Goal: Information Seeking & Learning: Find specific fact

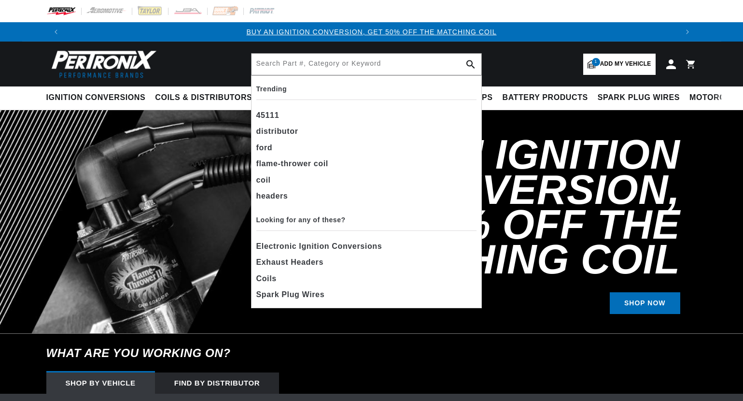
select select "1962"
select select "Chevrolet"
select select "409cid-6.7L"
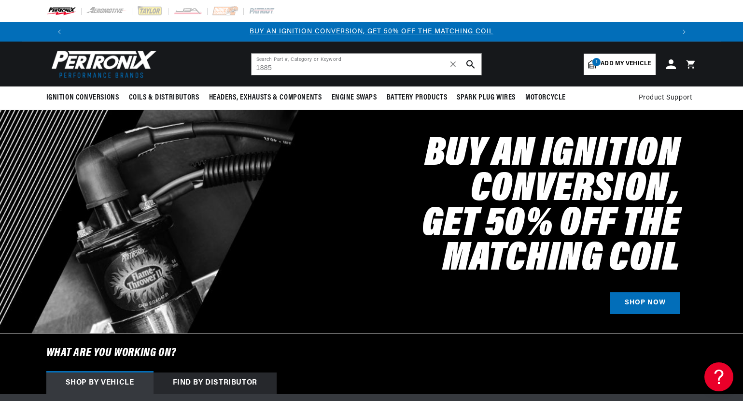
type input "1885"
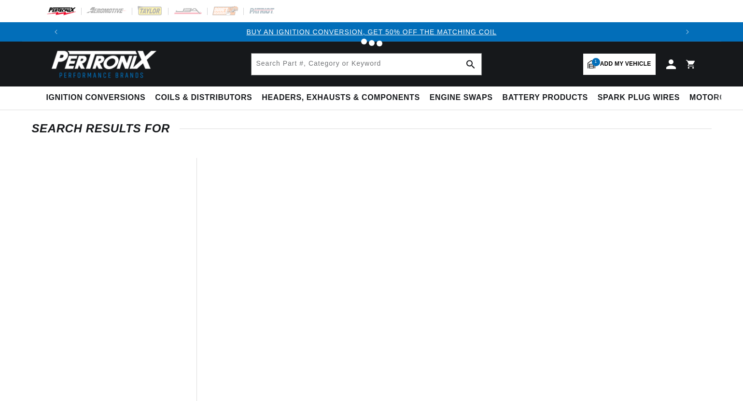
type input "1885"
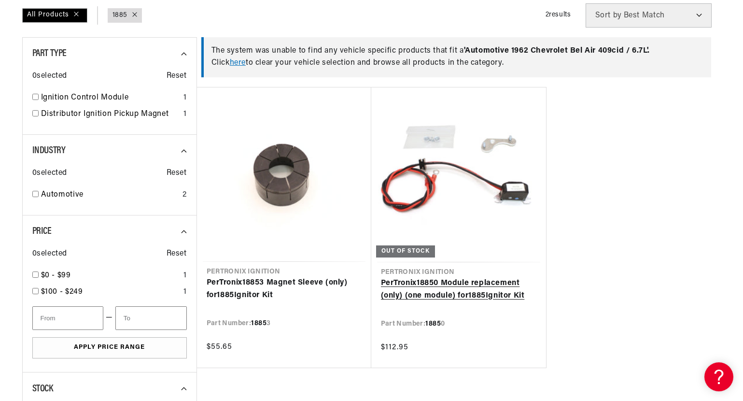
scroll to position [0, 603]
click at [245, 66] on link "here" at bounding box center [238, 63] width 16 height 8
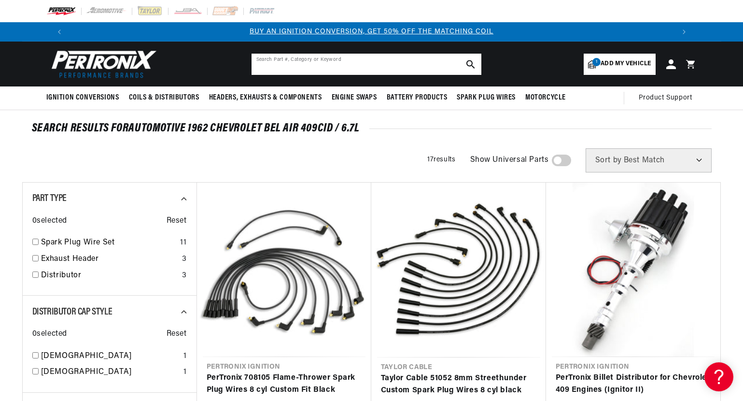
click at [302, 67] on input "text" at bounding box center [366, 64] width 230 height 21
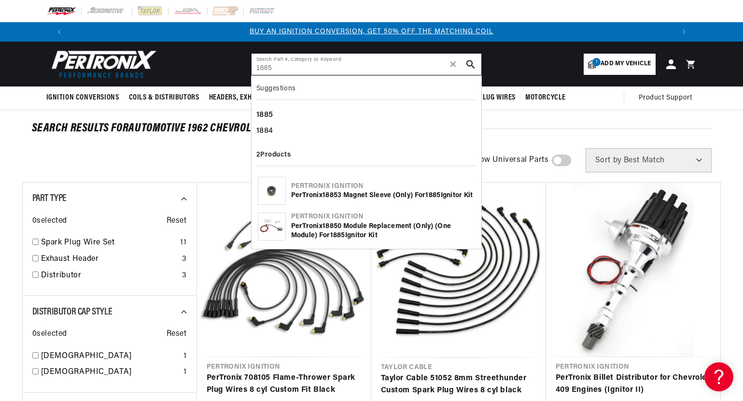
type input "1885"
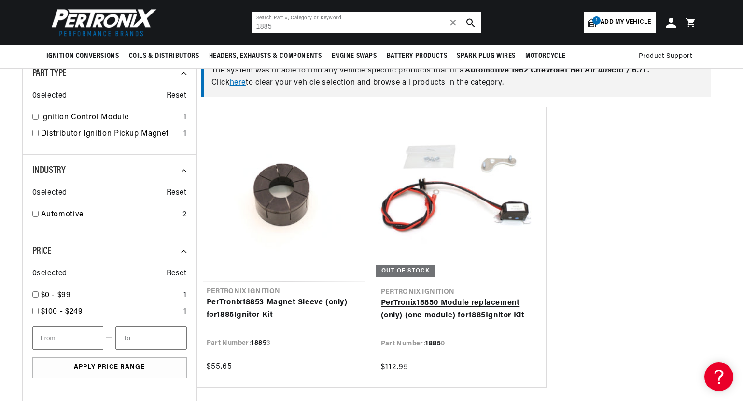
scroll to position [122, 0]
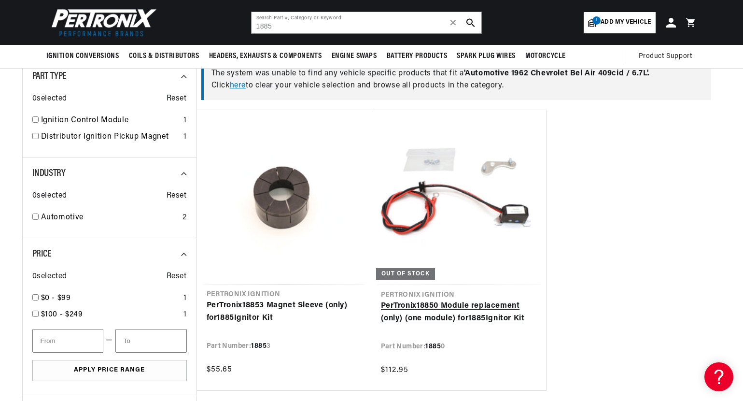
click at [484, 319] on link "PerTronix 1885 0 Module replacement (only) (one module) for 1885 Ignitor Kit" at bounding box center [458, 312] width 155 height 25
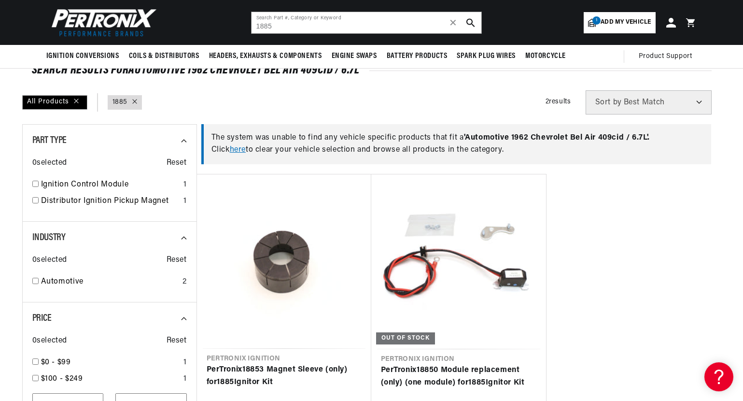
scroll to position [0, 0]
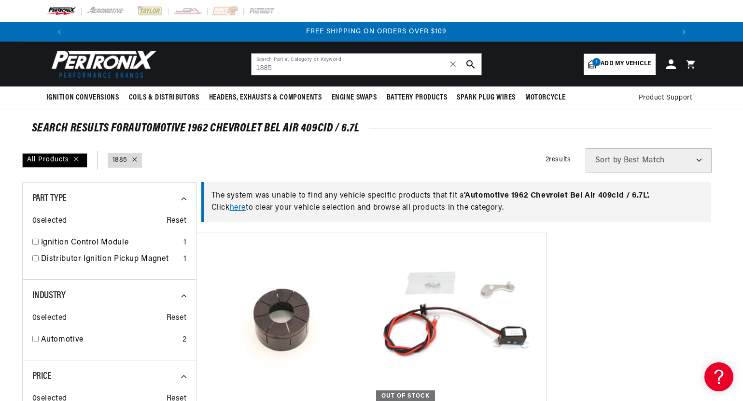
click at [618, 64] on span "Add my vehicle" at bounding box center [625, 63] width 50 height 9
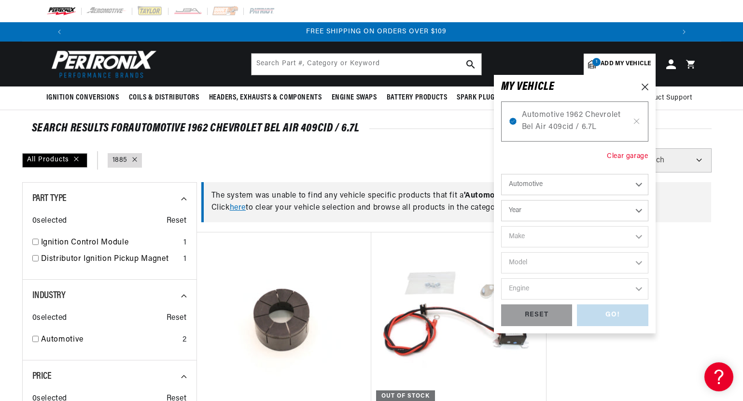
click at [631, 159] on div "Clear garage" at bounding box center [627, 156] width 41 height 11
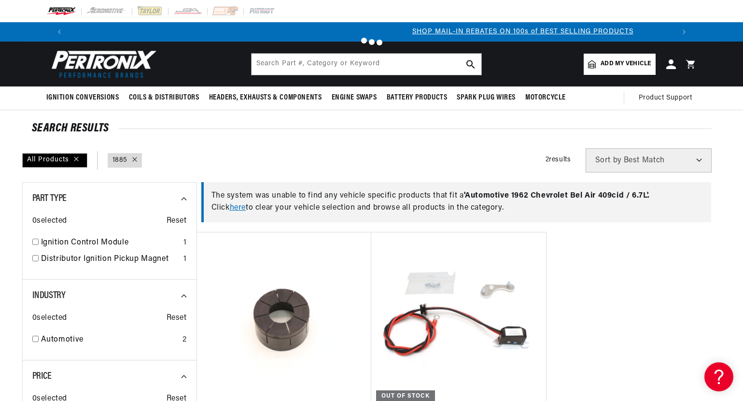
type input "1885"
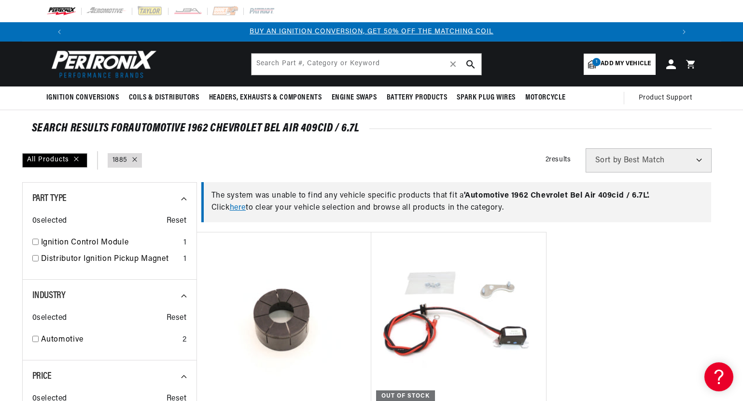
click at [620, 65] on span "Add my vehicle" at bounding box center [625, 63] width 50 height 9
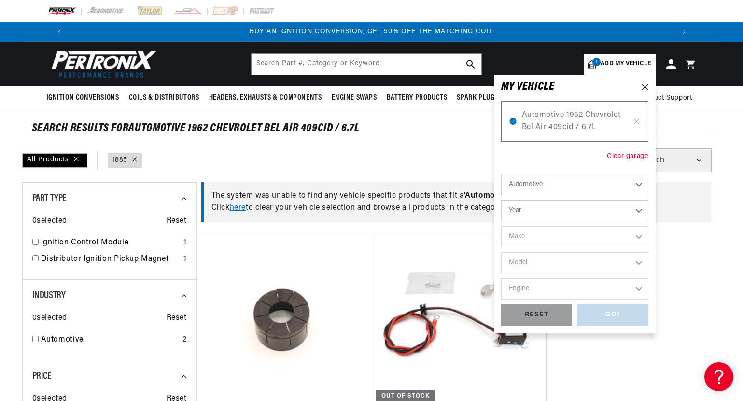
click at [636, 155] on div "Clear garage" at bounding box center [627, 156] width 41 height 11
type input "1885"
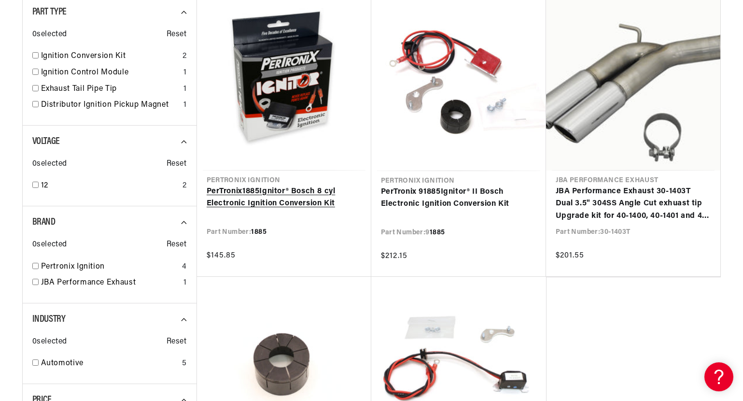
scroll to position [188, 0]
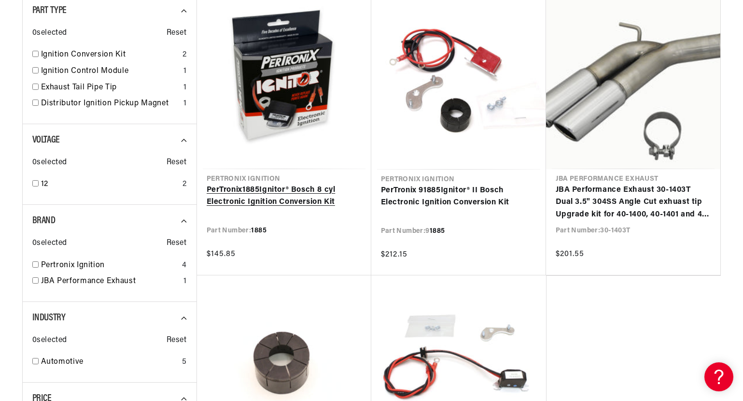
click at [278, 189] on link "PerTronix 1885 Ignitor® Bosch 8 cyl Electronic Ignition Conversion Kit" at bounding box center [284, 196] width 155 height 25
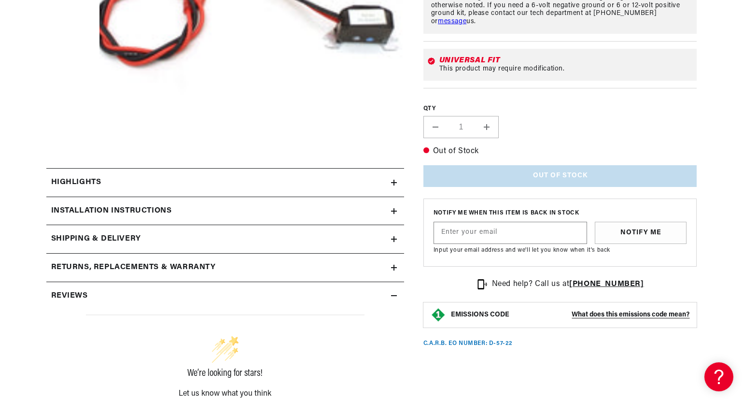
scroll to position [346, 0]
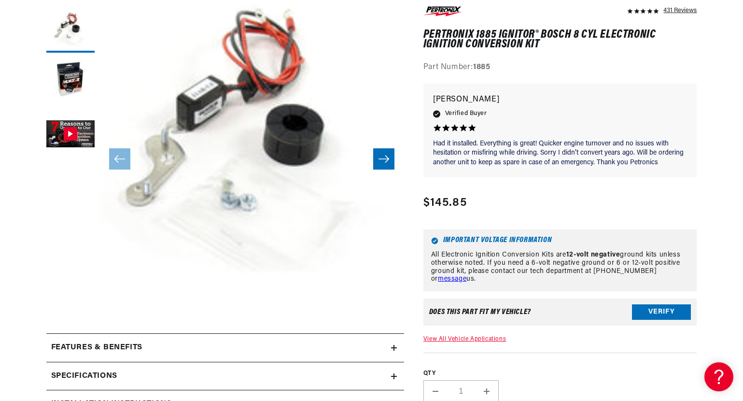
scroll to position [424, 0]
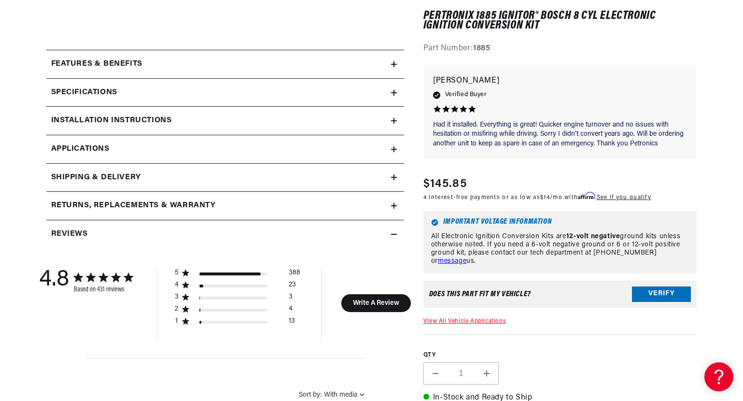
click at [150, 122] on h2 "Installation instructions" at bounding box center [111, 120] width 121 height 13
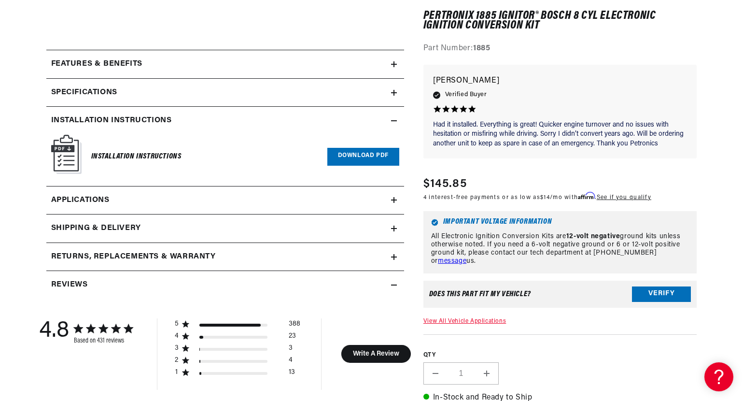
click at [368, 159] on link "Download PDF" at bounding box center [363, 157] width 72 height 18
click at [99, 199] on span "Applications" at bounding box center [80, 200] width 58 height 13
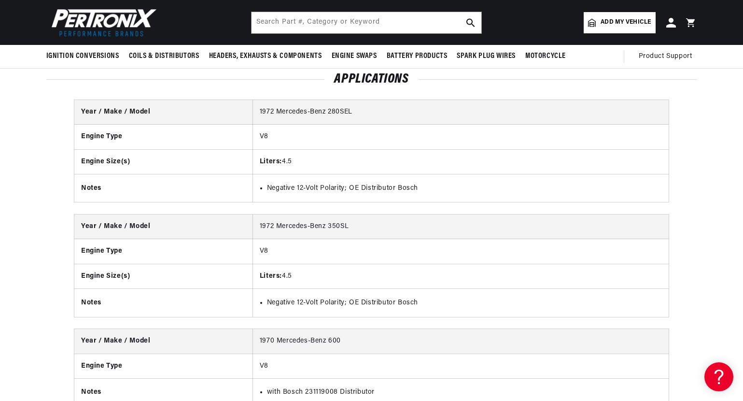
scroll to position [0, 603]
click at [610, 25] on span "Add my vehicle" at bounding box center [625, 22] width 50 height 9
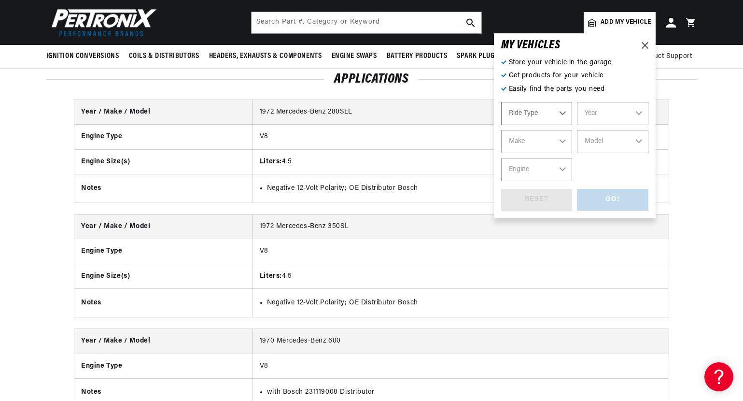
scroll to position [0, 8]
select select "Automotive"
click at [608, 115] on select "Year 2022 2021 2020 2019 2018 2017 2016 2015 2014 2013 2012 2011 2010 2009 2008…" at bounding box center [612, 113] width 71 height 23
select select "1971"
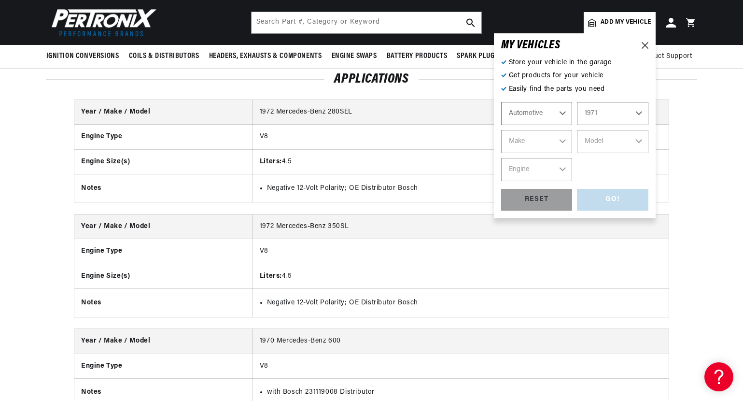
click at [577, 102] on select "Year 2022 2021 2020 2019 2018 2017 2016 2015 2014 2013 2012 2011 2010 2009 2008…" at bounding box center [612, 113] width 71 height 23
select select "1971"
click at [555, 149] on select "Make Alfa Romeo American Motors Aston Martin Audi Austin Avanti BMW Buick Cadil…" at bounding box center [536, 141] width 71 height 23
select select "Mercedes-Benz"
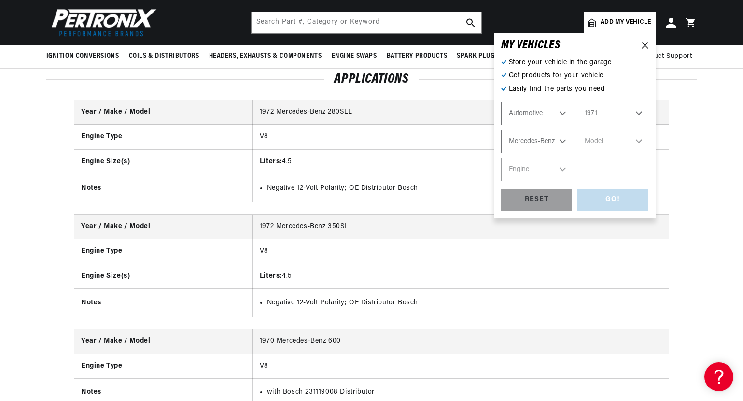
click at [501, 130] on select "Make Alfa Romeo American Motors Aston Martin Audi Austin Avanti BMW Buick Cadil…" at bounding box center [536, 141] width 71 height 23
select select "Mercedes-Benz"
click at [610, 145] on select "Model 250C 280S 280SE 300SEL 600" at bounding box center [612, 141] width 71 height 23
select select "300SEL"
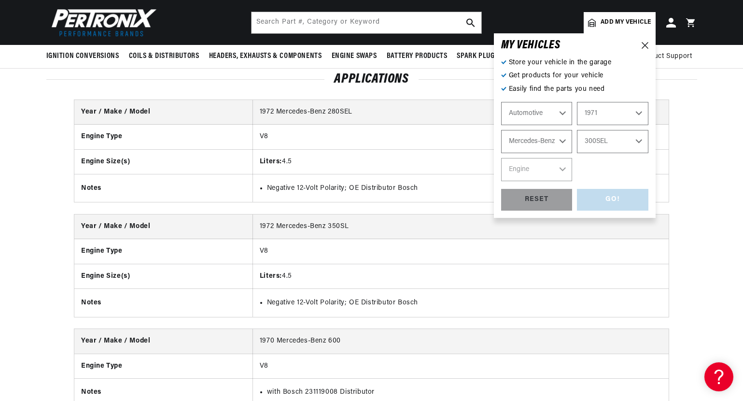
click at [577, 130] on select "Model 250C 280S 280SE 300SEL 600" at bounding box center [612, 141] width 71 height 23
select select "300SEL"
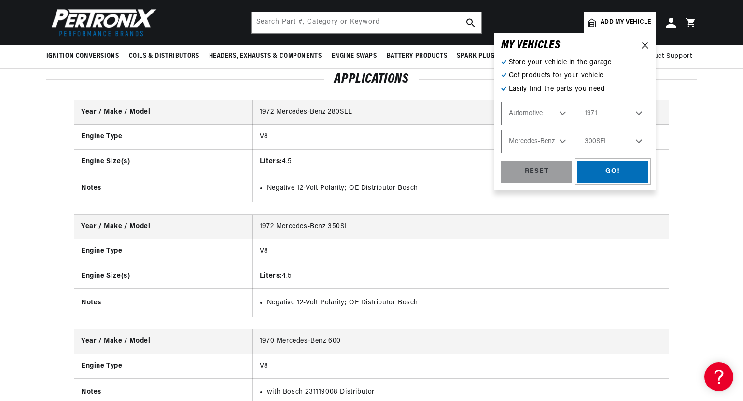
drag, startPoint x: 603, startPoint y: 174, endPoint x: 506, endPoint y: 245, distance: 119.8
click at [603, 174] on div "GO!" at bounding box center [612, 172] width 71 height 22
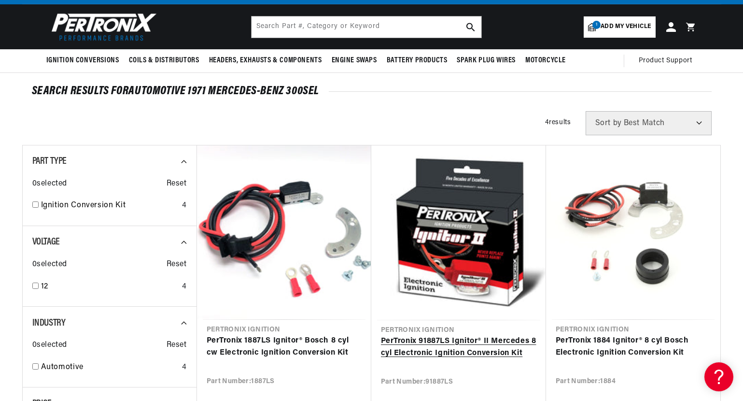
scroll to position [114, 0]
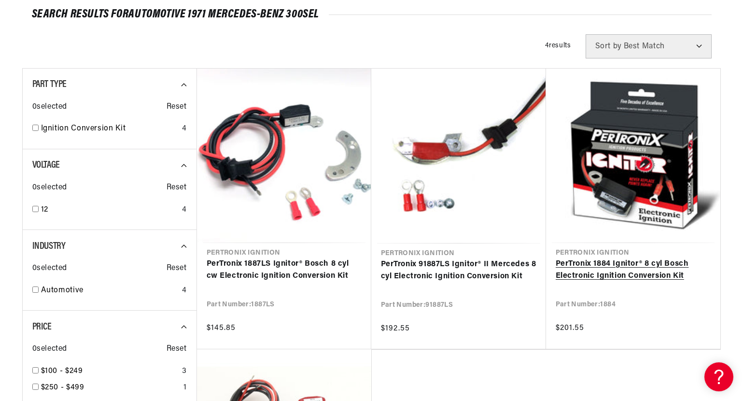
click at [583, 278] on link "PerTronix 1884 Ignitor® 8 cyl Bosch Electronic Ignition Conversion Kit" at bounding box center [632, 270] width 155 height 25
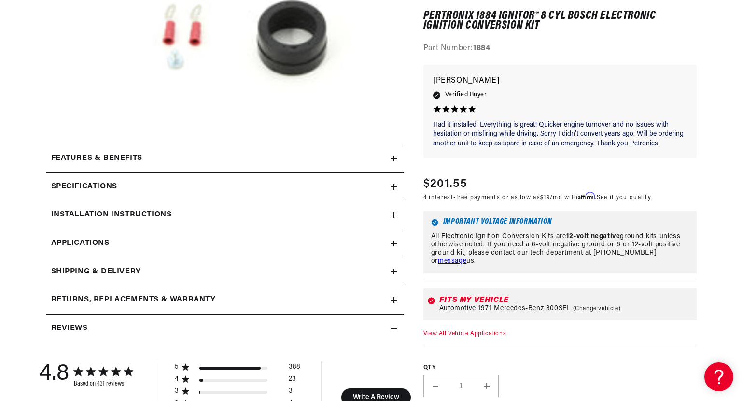
click at [75, 236] on link "Applications" at bounding box center [225, 243] width 358 height 28
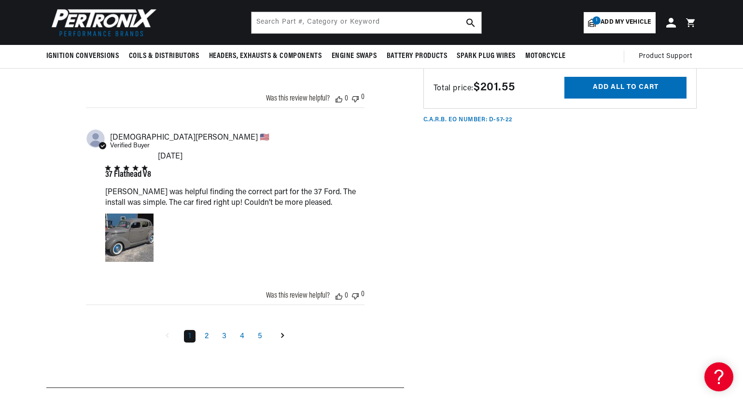
scroll to position [0, 1195]
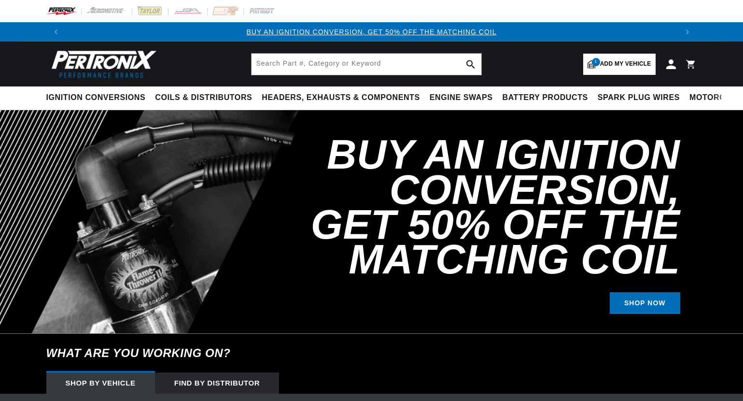
select select "RideType"
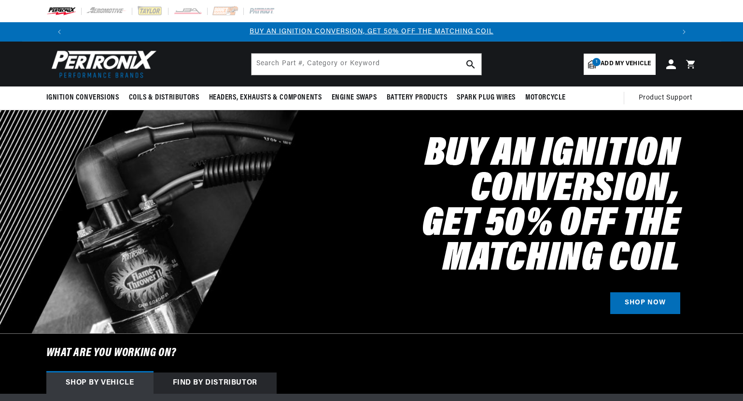
select select "1971"
select select "Mercedes-Benz"
select select "300SEL"
click at [617, 65] on span "Add my vehicle" at bounding box center [625, 63] width 50 height 9
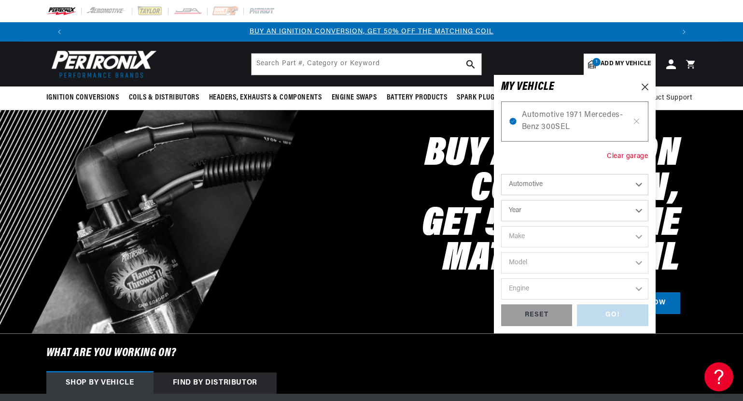
click at [623, 156] on div "Clear garage" at bounding box center [627, 156] width 41 height 11
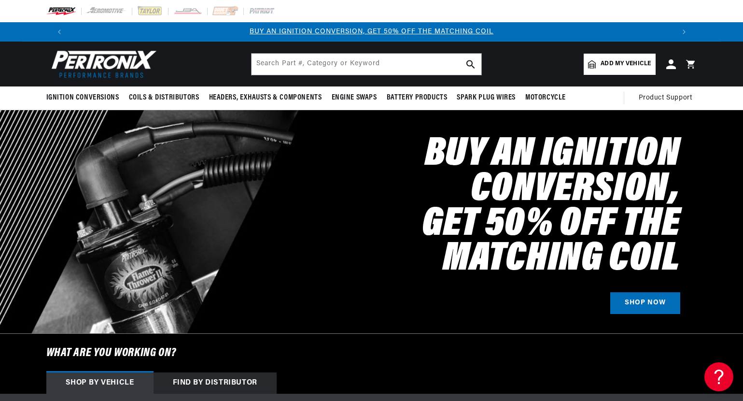
select select "Year"
select select "Make"
select select "Model"
click at [632, 67] on span "Add my vehicle" at bounding box center [625, 63] width 50 height 9
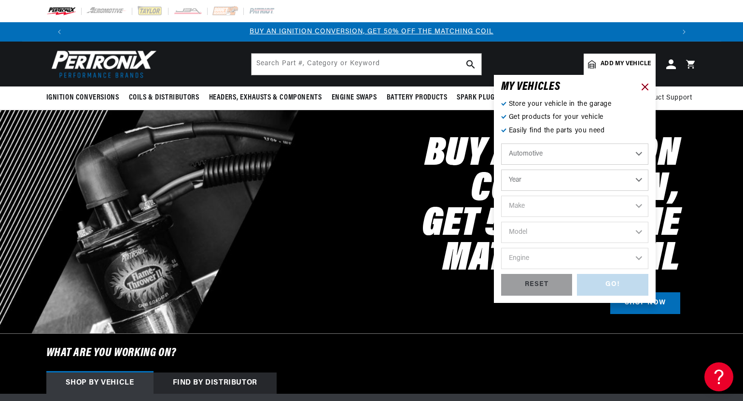
click at [644, 86] on icon at bounding box center [644, 86] width 7 height 7
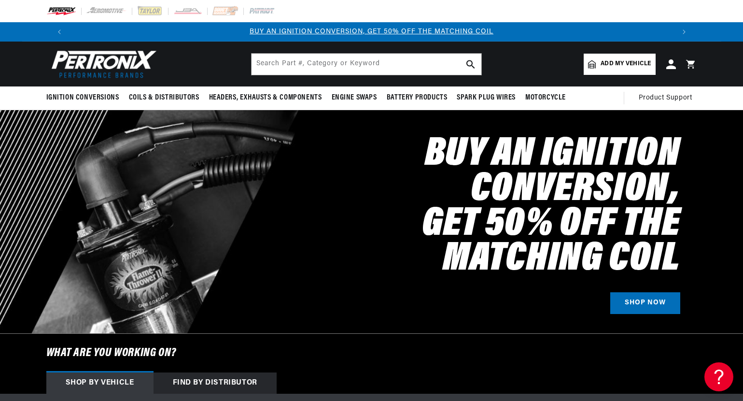
click at [111, 55] on img at bounding box center [101, 63] width 111 height 33
